Goal: Use online tool/utility

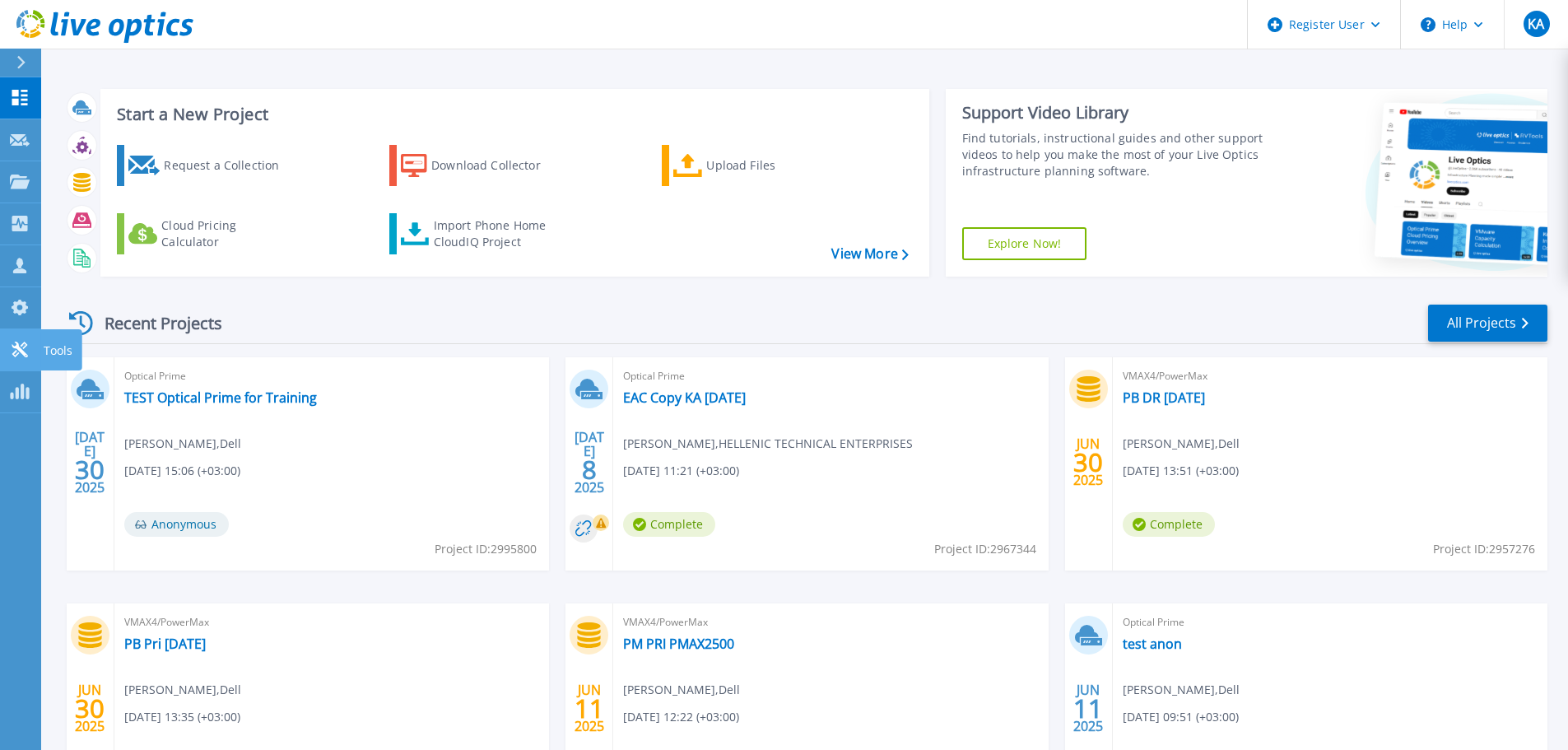
click at [24, 360] on link "Tools Tools" at bounding box center [20, 350] width 41 height 42
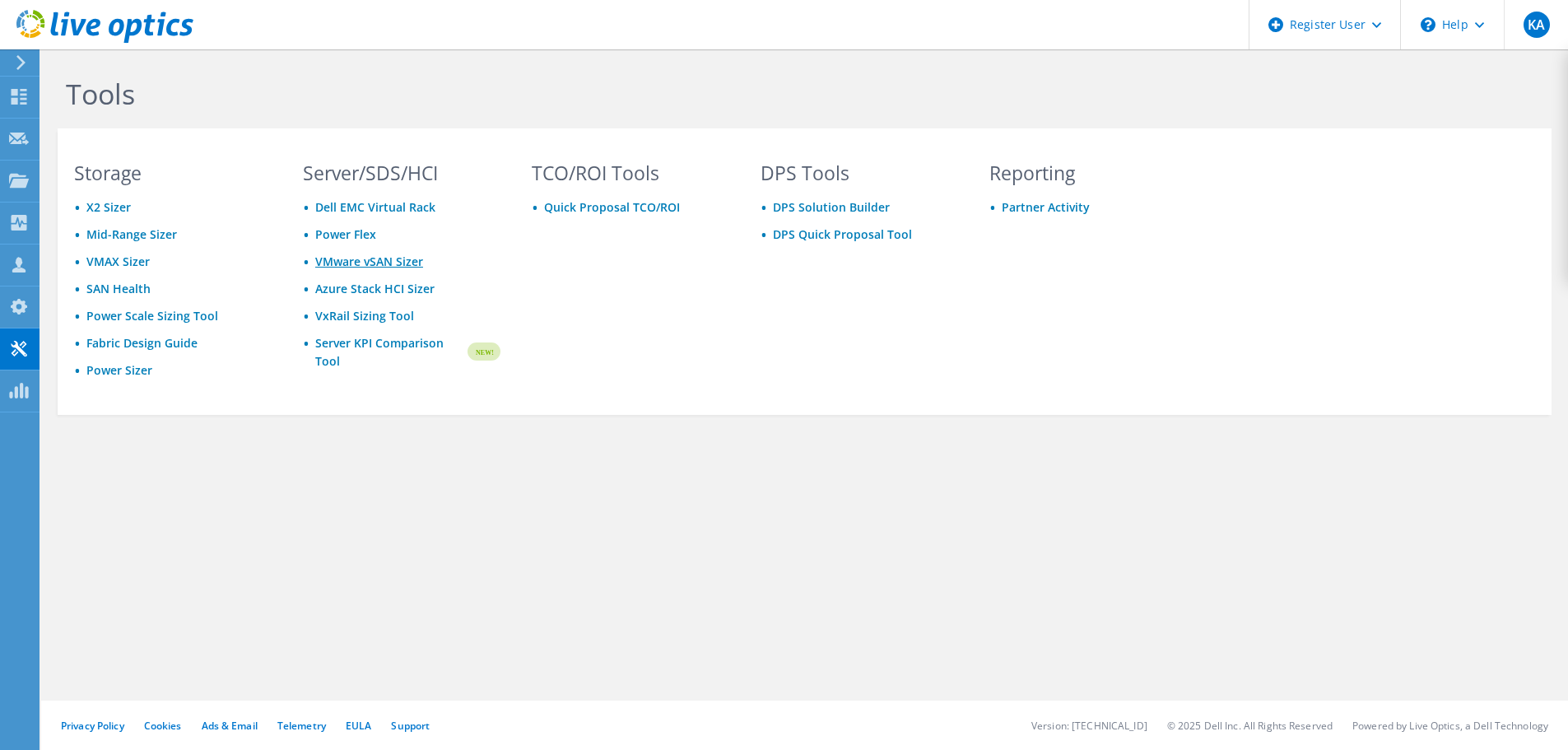
click at [358, 259] on link "VMware vSAN Sizer" at bounding box center [370, 260] width 108 height 16
click at [379, 263] on link "VMware vSAN Sizer" at bounding box center [370, 260] width 108 height 16
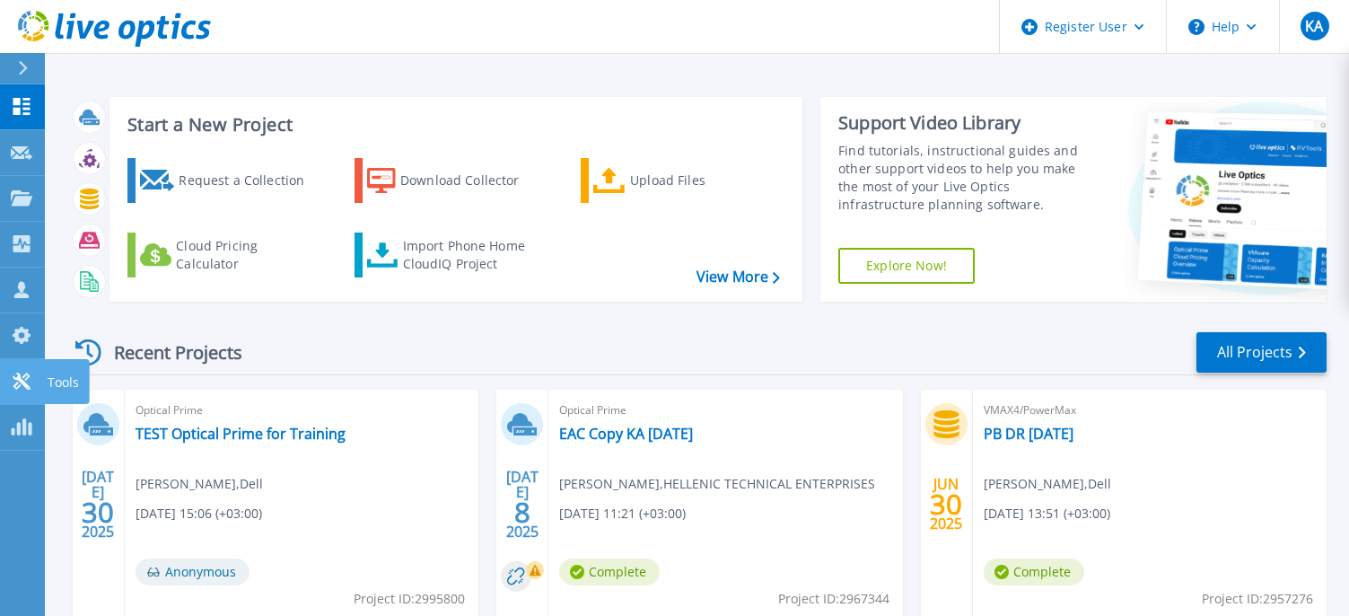
click at [51, 383] on p "Tools" at bounding box center [63, 382] width 31 height 47
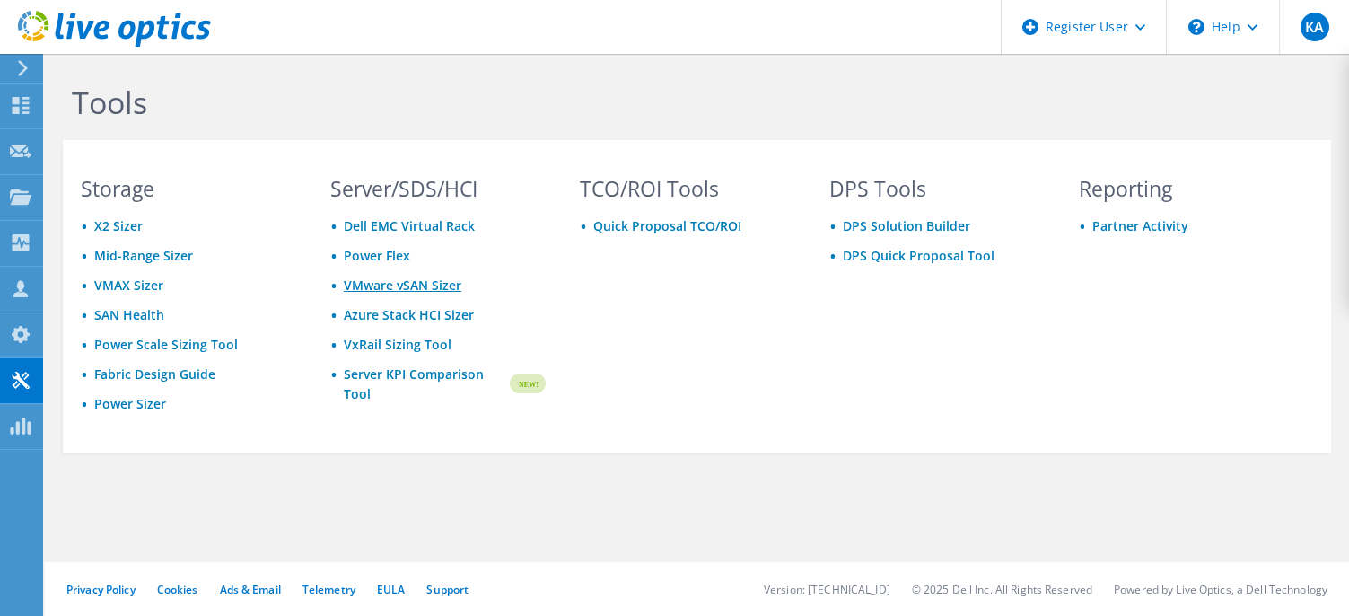
click at [408, 285] on link "VMware vSAN Sizer" at bounding box center [403, 284] width 118 height 17
